Goal: Transaction & Acquisition: Purchase product/service

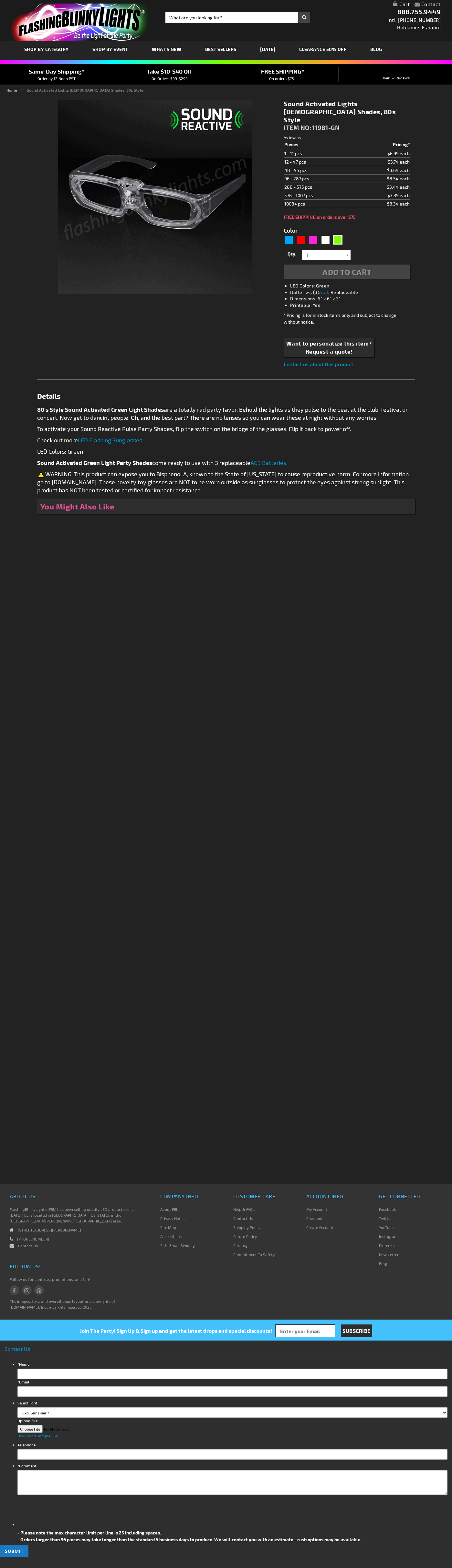
type input "5648"
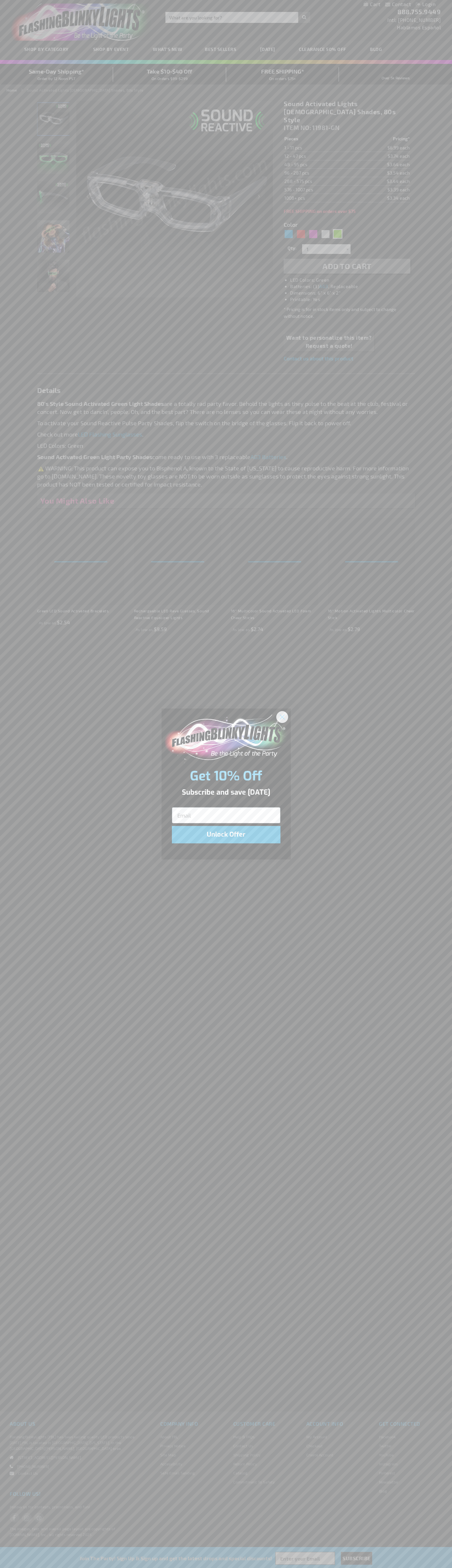
click at [282, 717] on icon "Close dialog" at bounding box center [282, 717] width 4 height 4
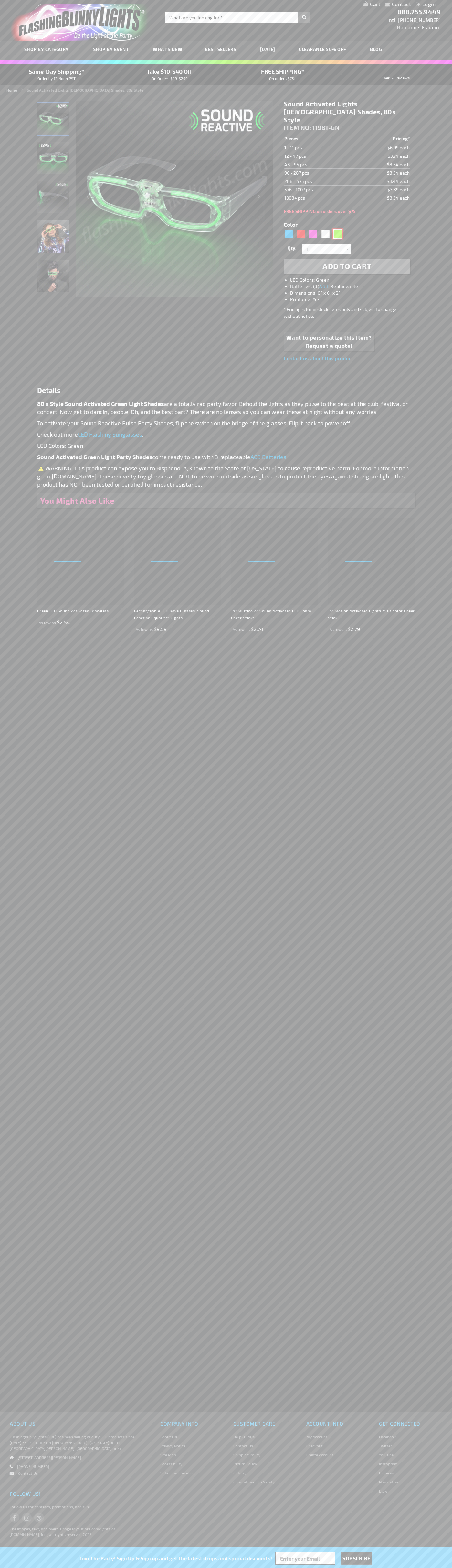
click at [338, 229] on div "Green" at bounding box center [337, 234] width 10 height 10
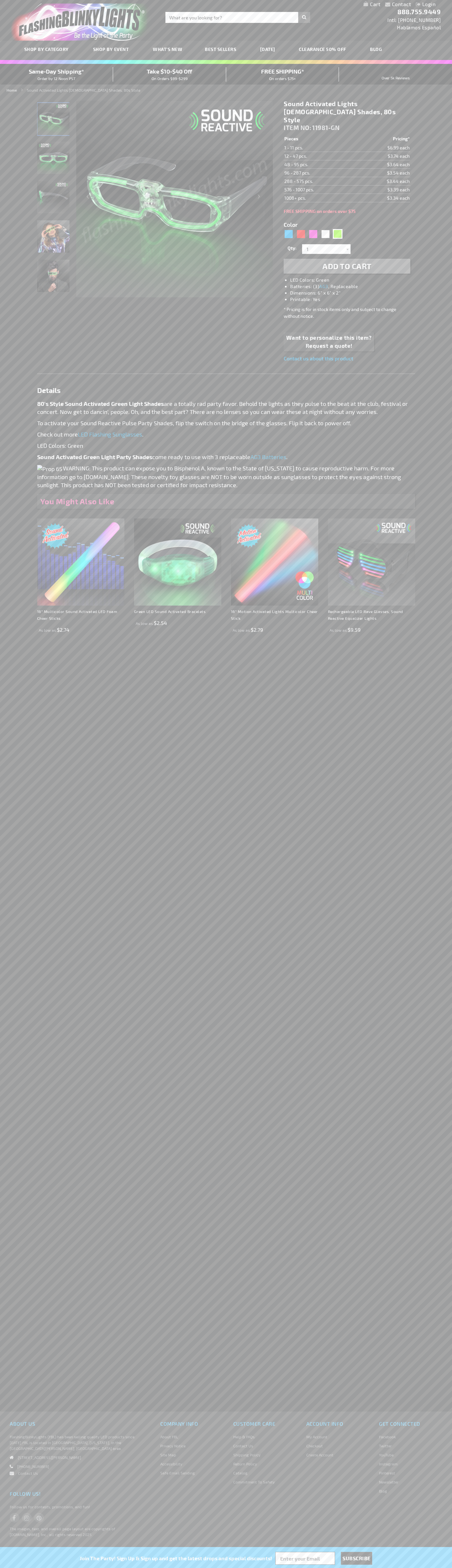
click at [346, 261] on span "Add to Cart" at bounding box center [346, 266] width 49 height 10
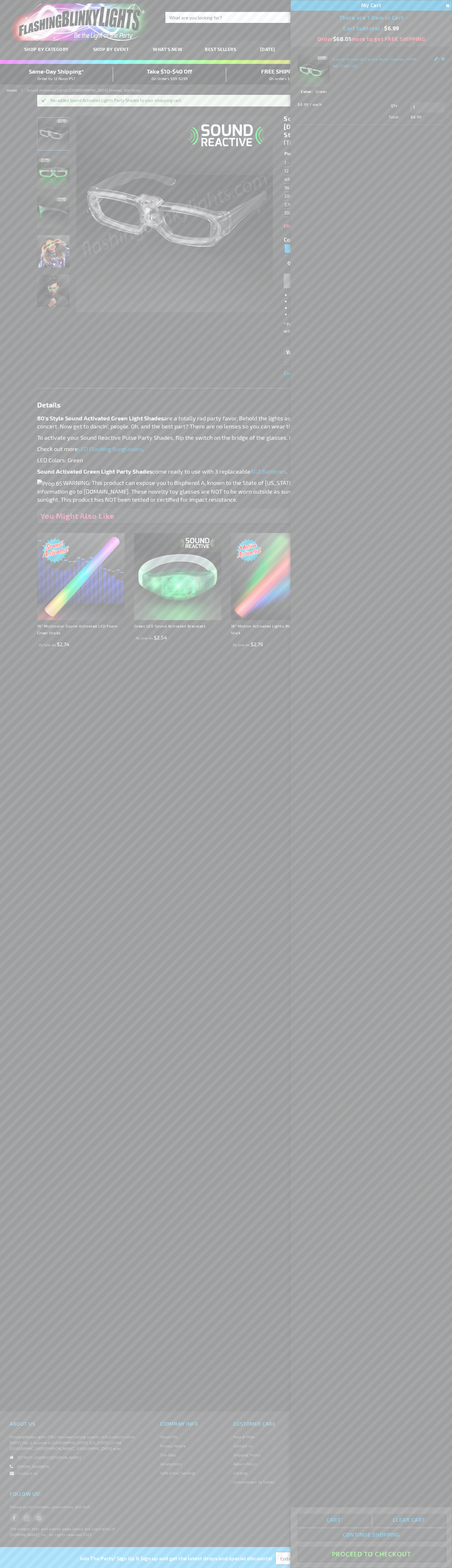
click at [371, 1554] on button "Proceed To Checkout" at bounding box center [371, 1554] width 148 height 15
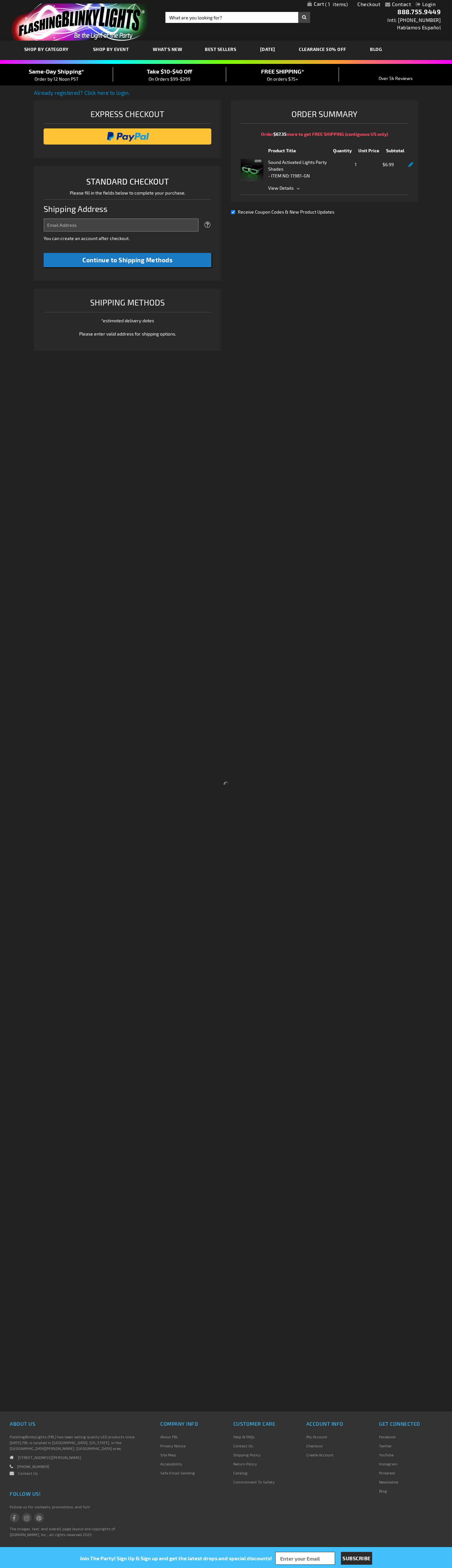
select select "US"
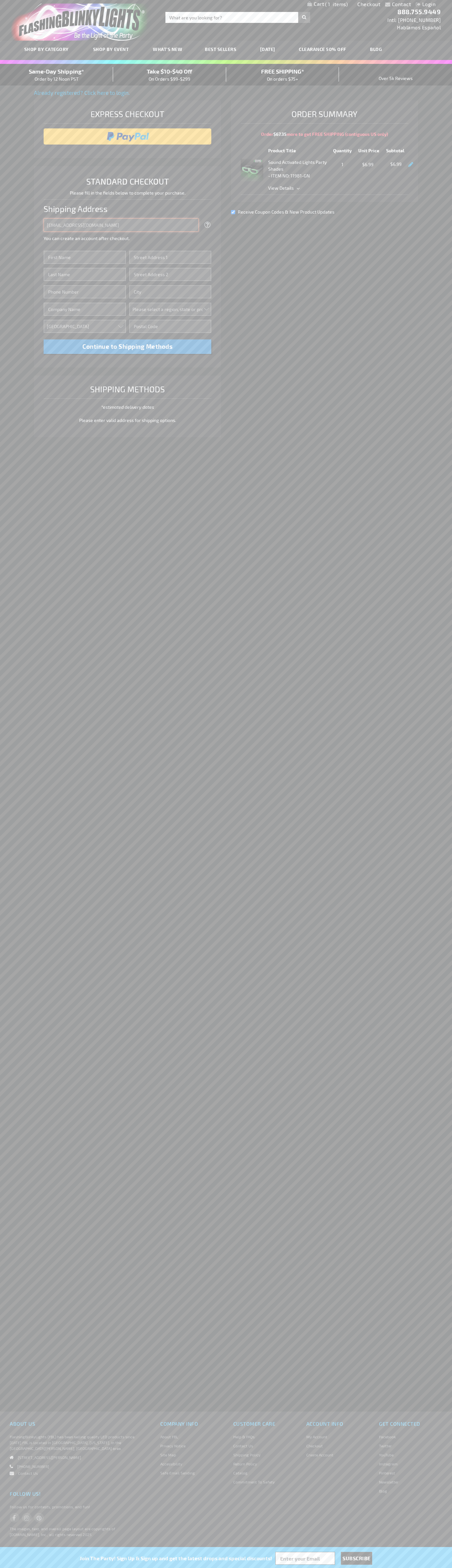
type input "johnsmith005@storebotmail.joonix.net"
type input "John"
type input "1600 Amphitheatre Parkway"
type input "First floor"
type input "mountain view"
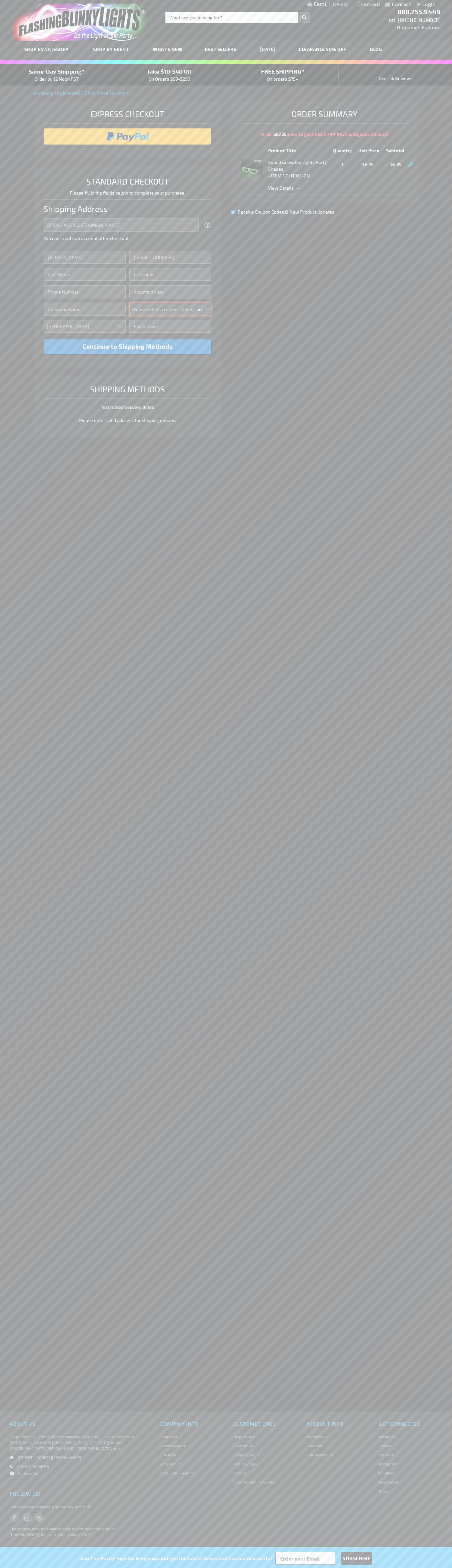
select select "12"
type input "94043"
type input "Smith"
type input "6502530000"
type input "John Smith"
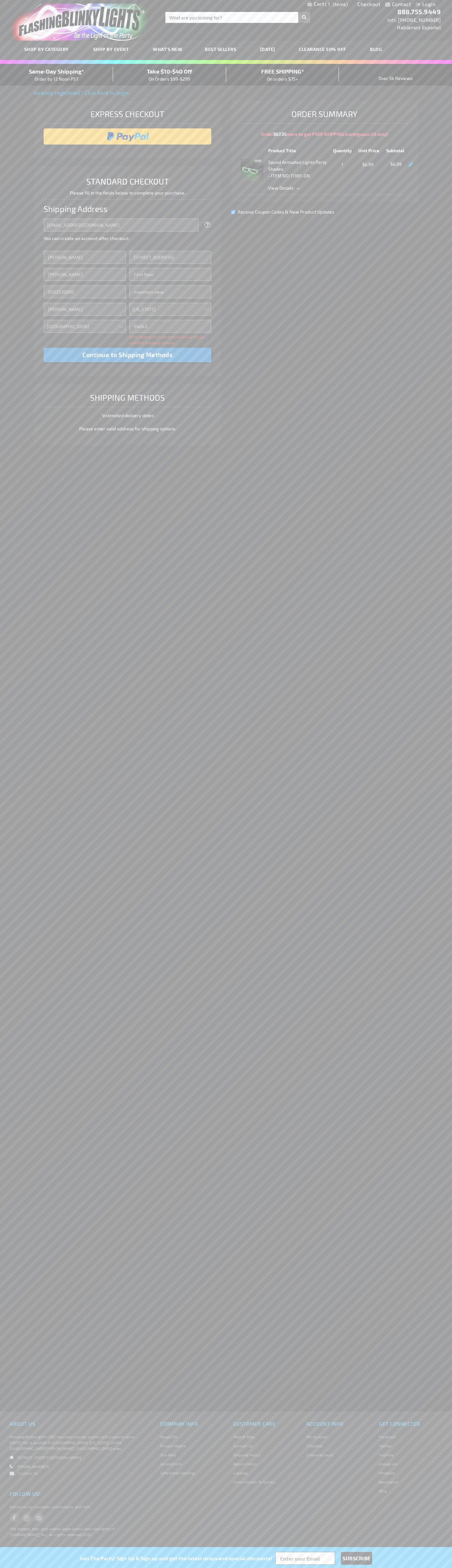
click at [57, 75] on div "Same-Day Shipping* Order by 12 Noon PST" at bounding box center [57, 75] width 113 height 15
click at [128, 137] on input "image" at bounding box center [128, 137] width 161 height 13
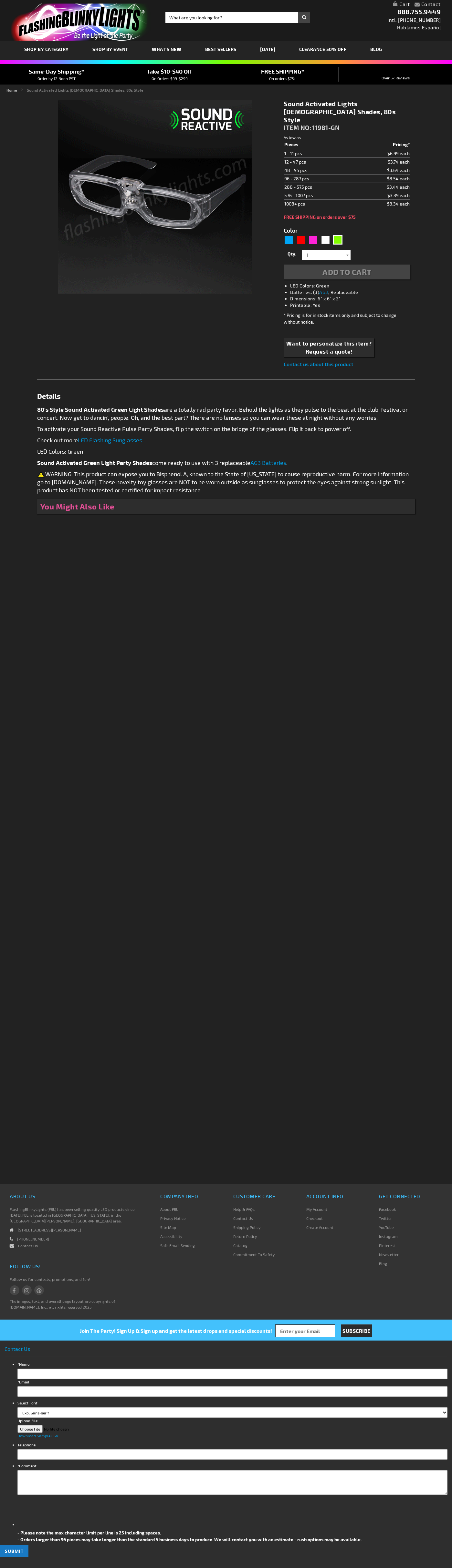
type input "5648"
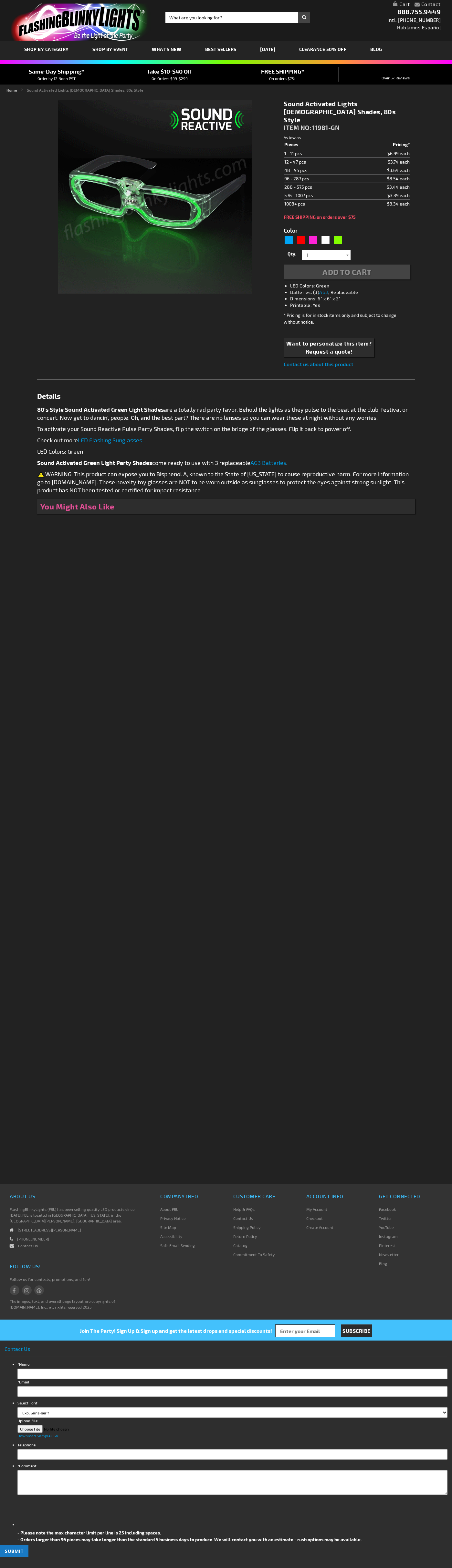
type input "5648"
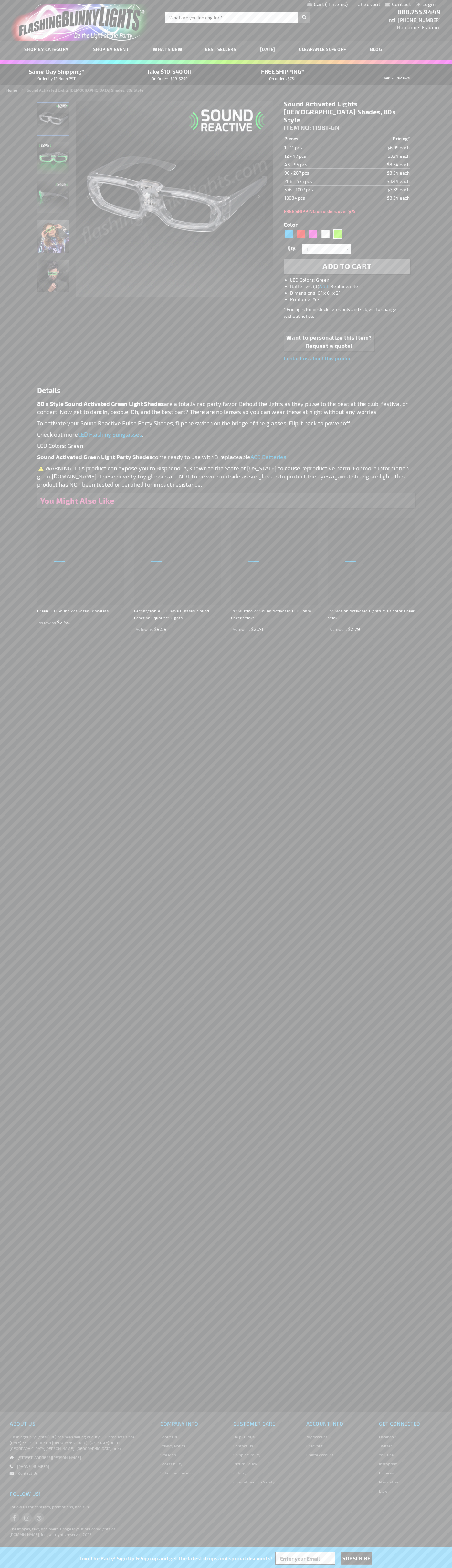
click at [327, 4] on span "1" at bounding box center [336, 4] width 23 height 6
